Goal: Navigation & Orientation: Find specific page/section

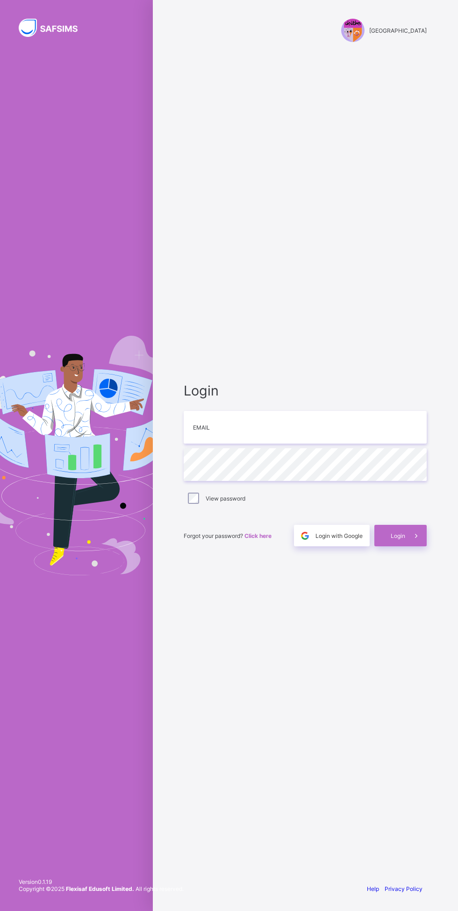
scroll to position [71, 0]
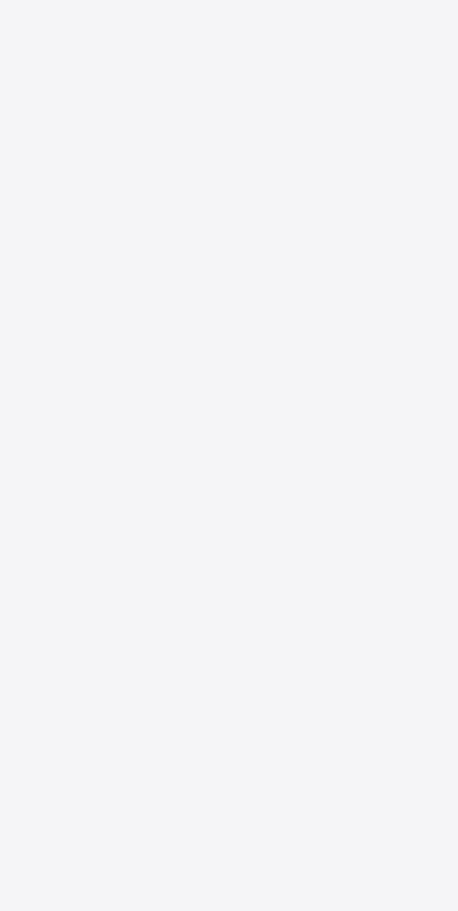
scroll to position [71, 0]
